Goal: Task Accomplishment & Management: Use online tool/utility

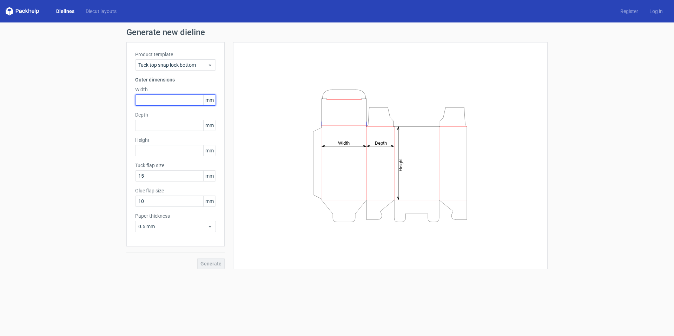
drag, startPoint x: 0, startPoint y: 0, endPoint x: 160, endPoint y: 96, distance: 186.9
click at [160, 96] on input "text" at bounding box center [175, 99] width 81 height 11
type input "160"
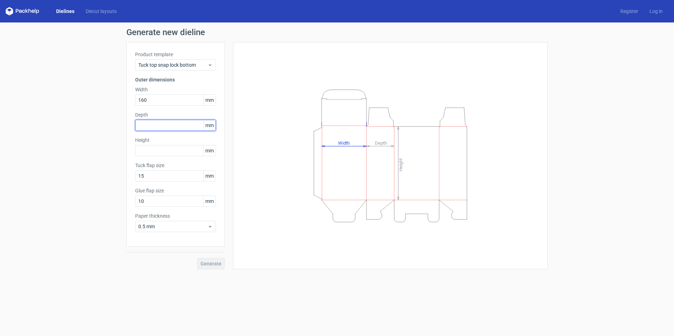
click at [157, 123] on input "text" at bounding box center [175, 125] width 81 height 11
type input "89"
click at [153, 152] on input "text" at bounding box center [175, 150] width 81 height 11
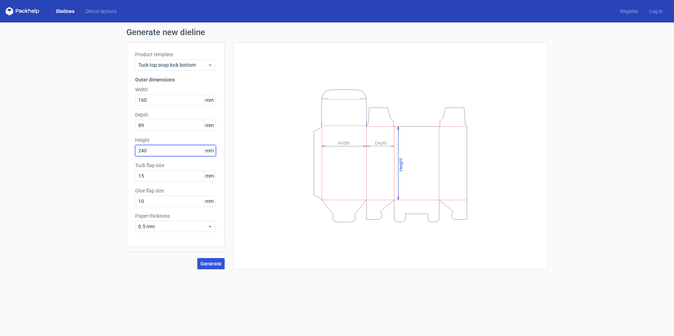
type input "240"
click at [206, 263] on span "Generate" at bounding box center [210, 263] width 21 height 5
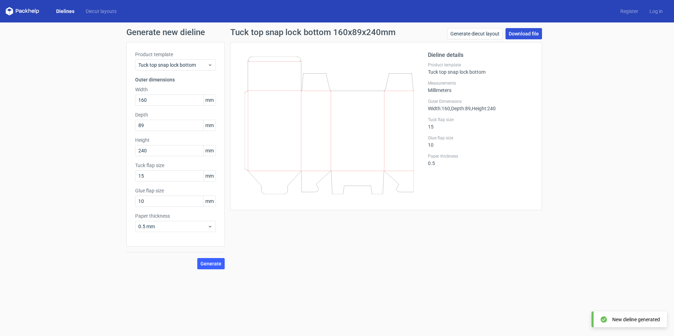
click at [532, 34] on link "Download file" at bounding box center [524, 33] width 37 height 11
